Goal: Task Accomplishment & Management: Manage account settings

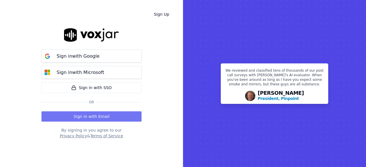
click at [100, 115] on button "Sign in with Email" at bounding box center [91, 117] width 100 height 10
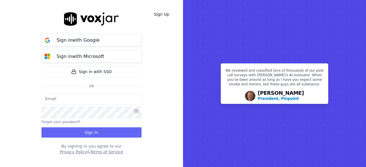
type input "[EMAIL_ADDRESS][DOMAIN_NAME]"
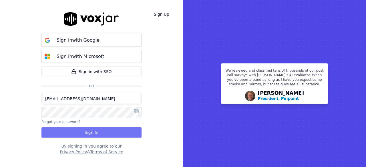
click at [100, 135] on button "Sign In" at bounding box center [91, 133] width 100 height 10
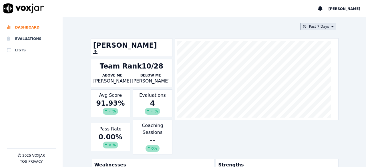
click at [316, 24] on button "Past 7 Days" at bounding box center [318, 26] width 35 height 7
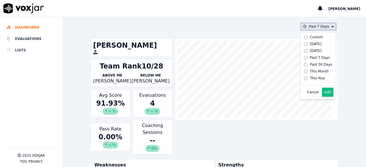
click at [322, 97] on button "Add" at bounding box center [327, 92] width 11 height 9
